Goal: Check status: Check status

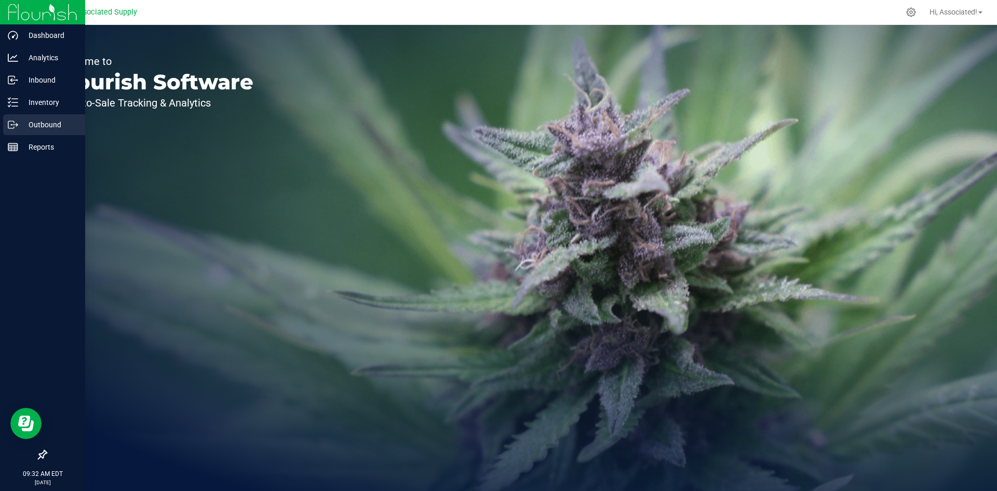
click at [24, 127] on p "Outbound" at bounding box center [49, 124] width 62 height 12
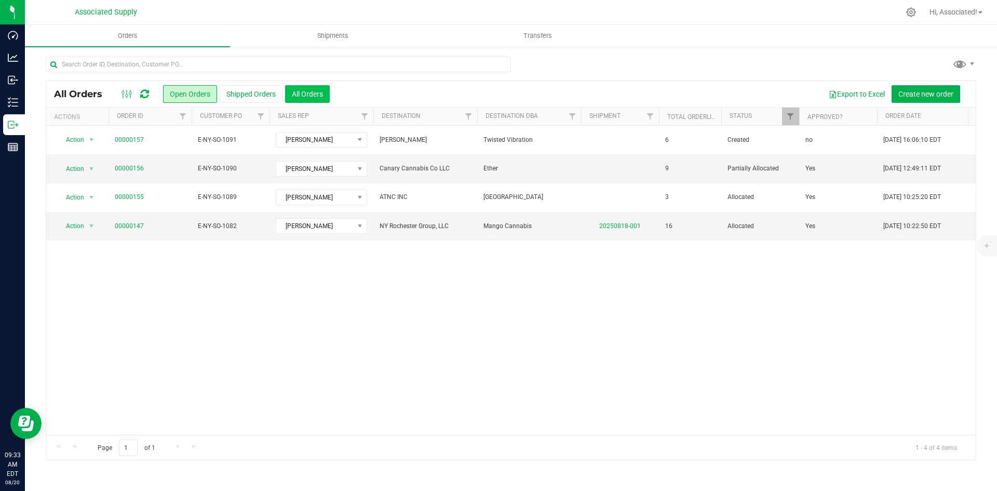
click at [310, 87] on button "All Orders" at bounding box center [307, 94] width 45 height 18
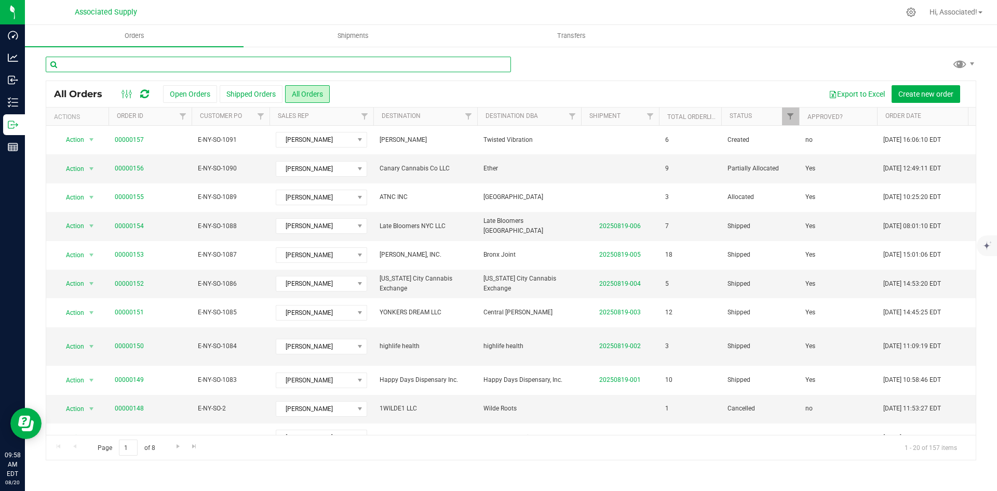
click at [113, 68] on input "text" at bounding box center [278, 65] width 465 height 16
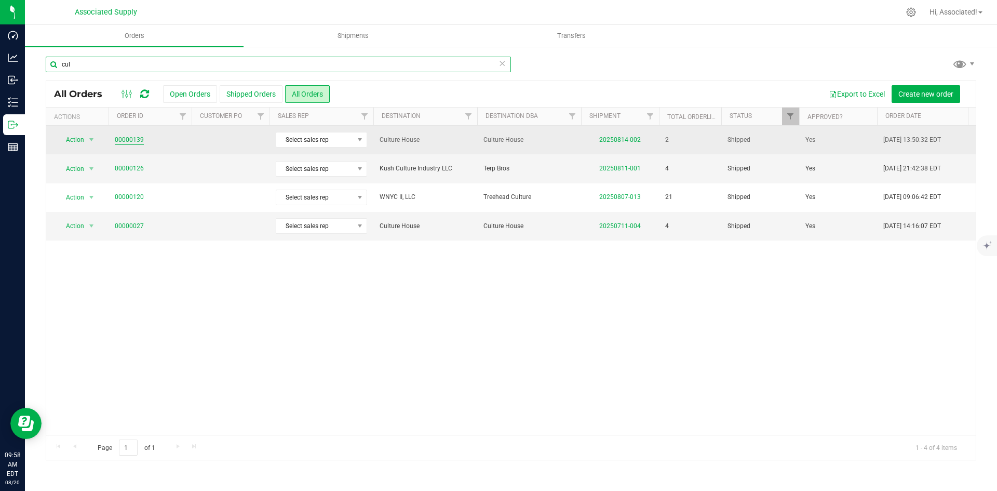
type input "cul"
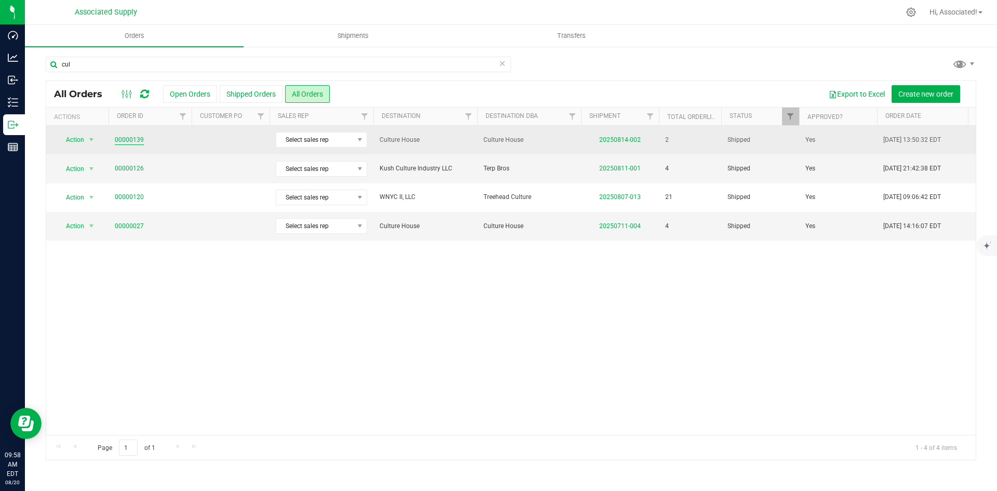
click at [139, 141] on link "00000139" at bounding box center [129, 140] width 29 height 10
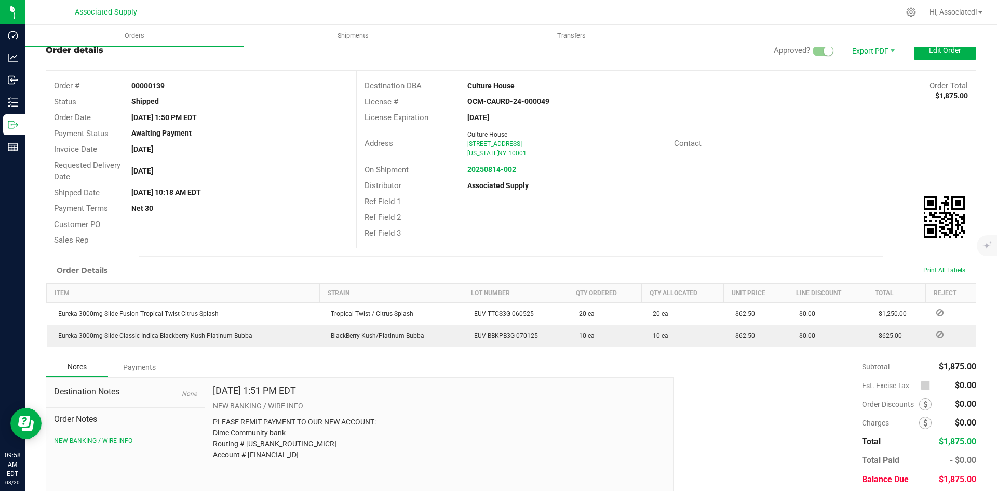
scroll to position [52, 0]
